Goal: Information Seeking & Learning: Learn about a topic

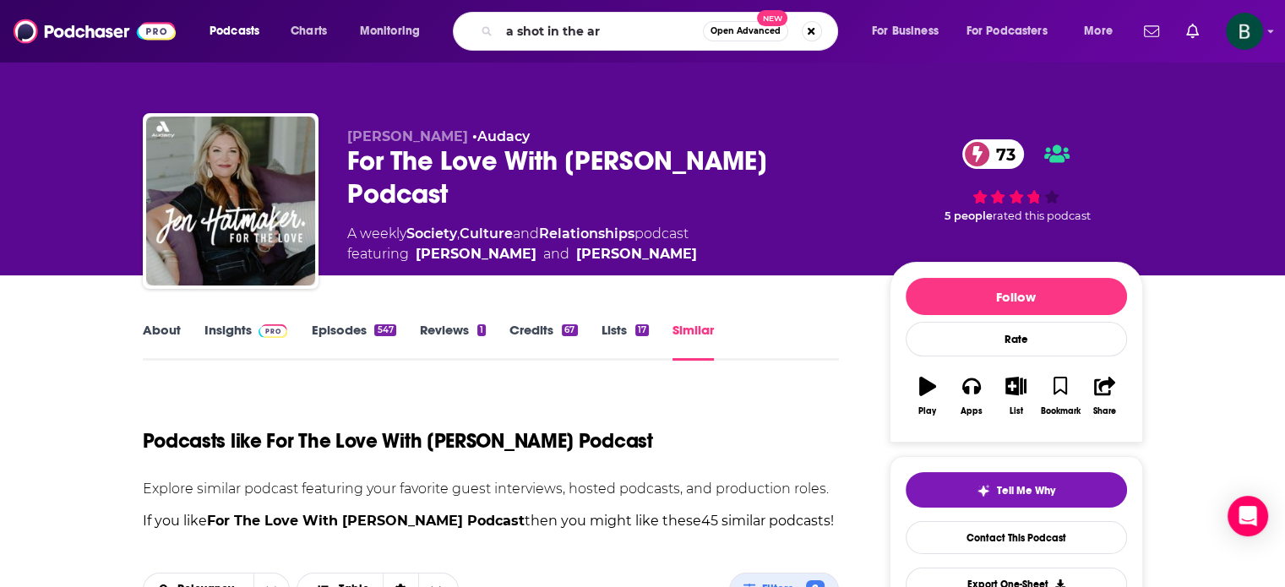
type input "a shot in the arm"
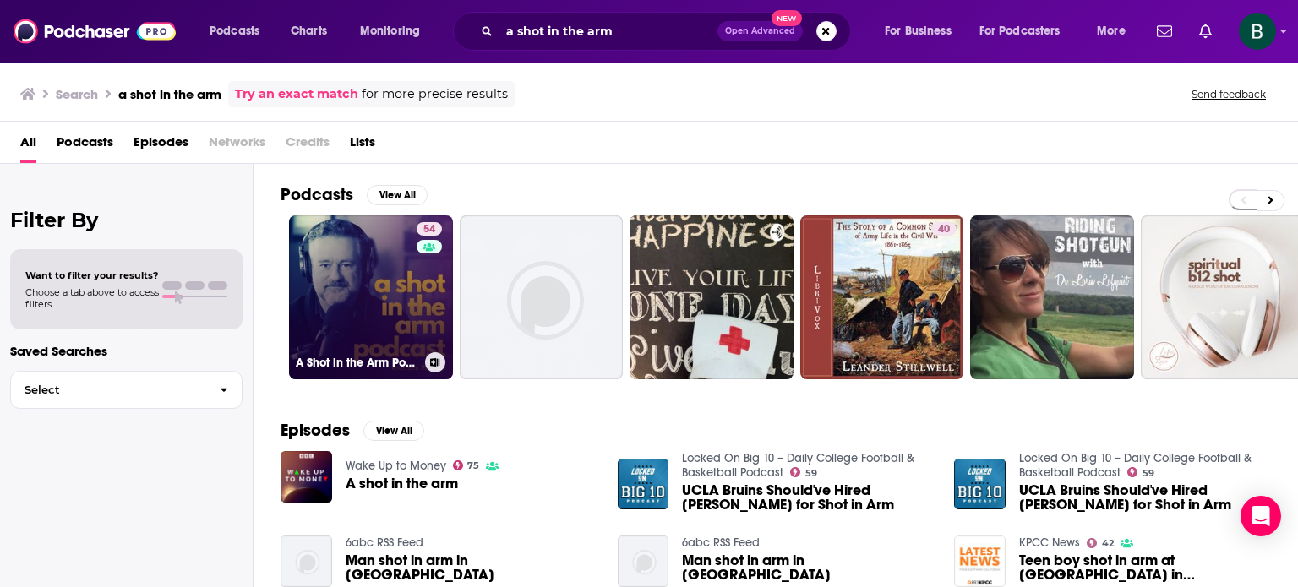
click at [393, 340] on link "54 A Shot in the Arm Podcast" at bounding box center [371, 297] width 164 height 164
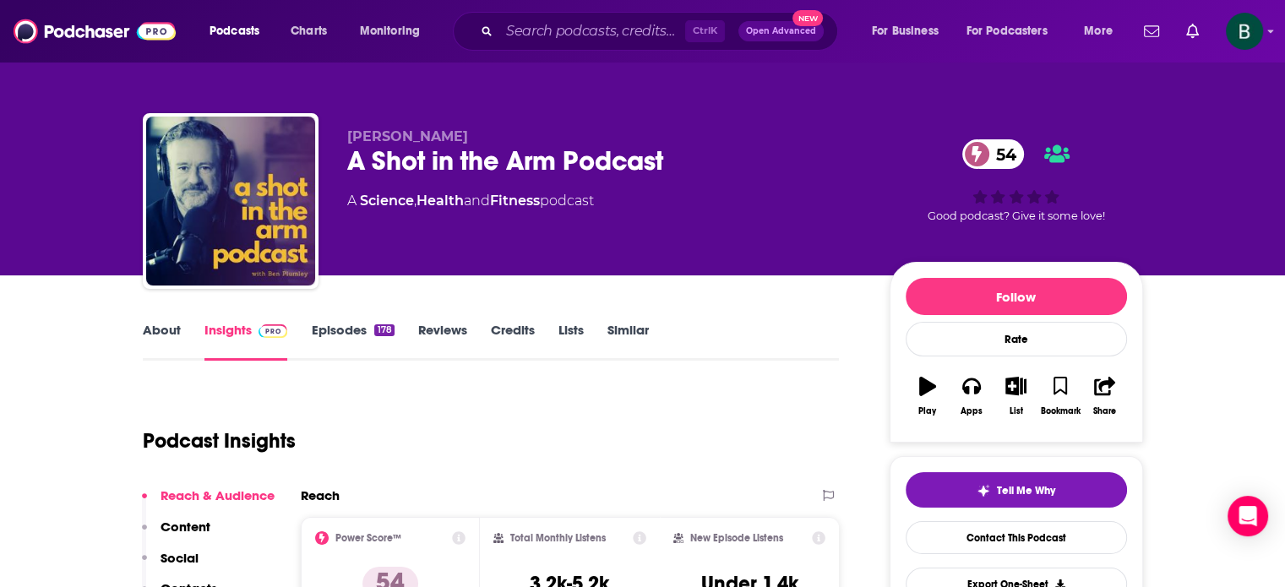
click at [162, 339] on link "About" at bounding box center [162, 341] width 38 height 39
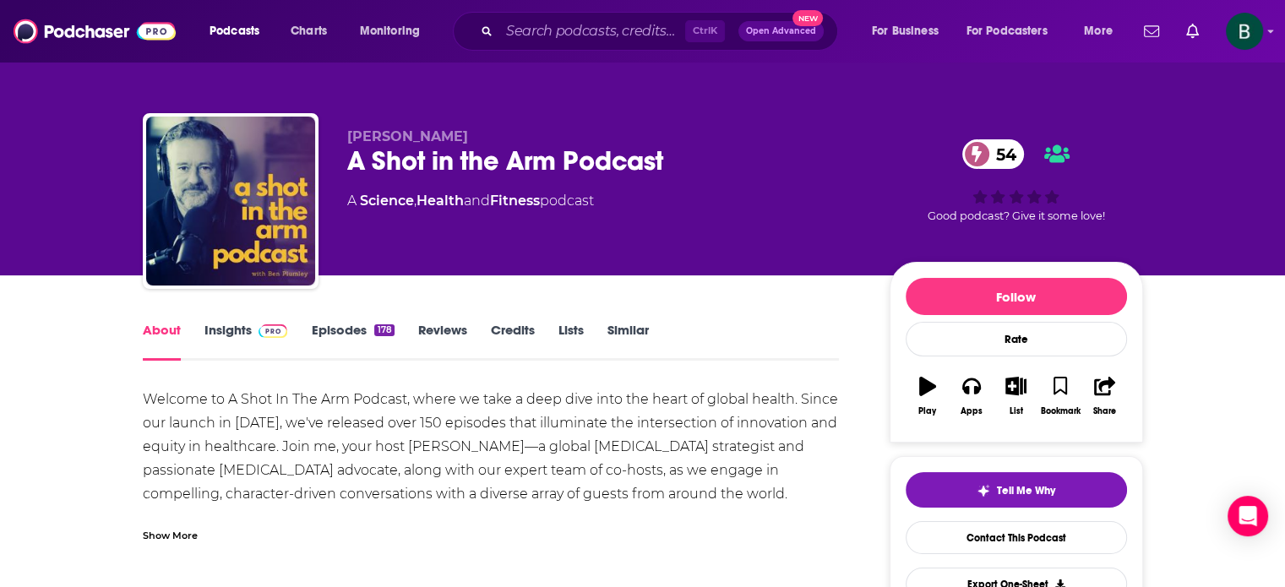
click at [181, 531] on div "Show More" at bounding box center [170, 534] width 55 height 16
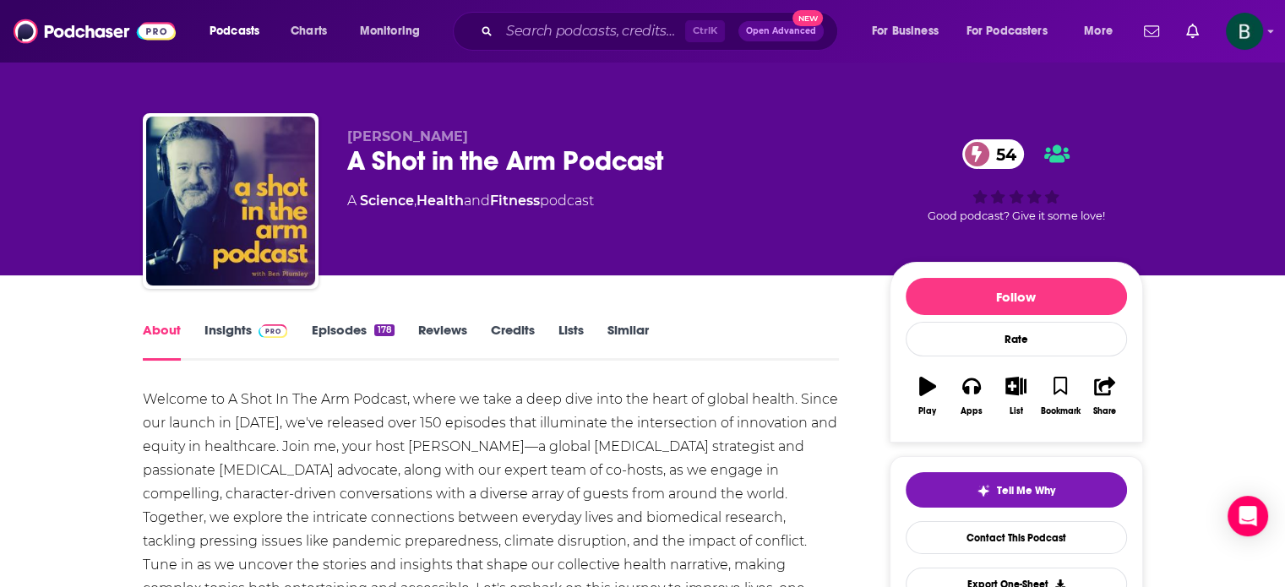
scroll to position [140, 0]
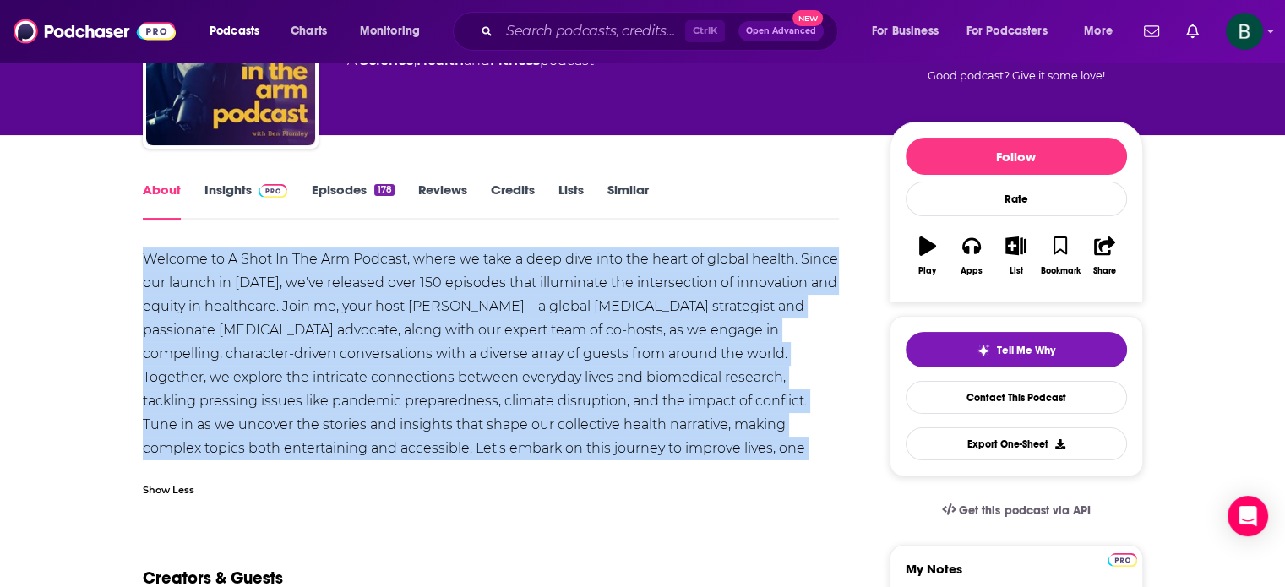
drag, startPoint x: 801, startPoint y: 437, endPoint x: 139, endPoint y: 266, distance: 683.3
copy div "Welcome to A Shot In The Arm Podcast, where we take a deep dive into the heart …"
